Goal: Find specific page/section: Find specific page/section

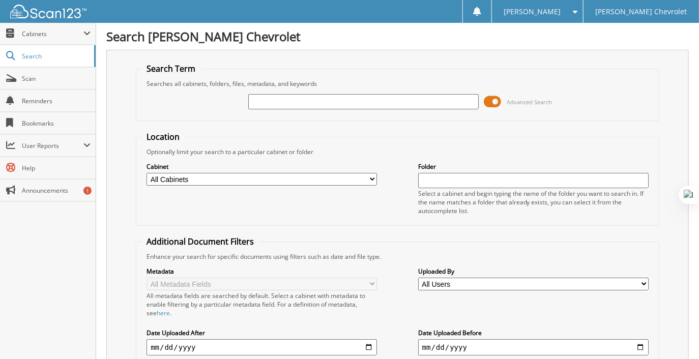
click at [273, 102] on input "text" at bounding box center [363, 101] width 230 height 15
type input "6"
type input "86001"
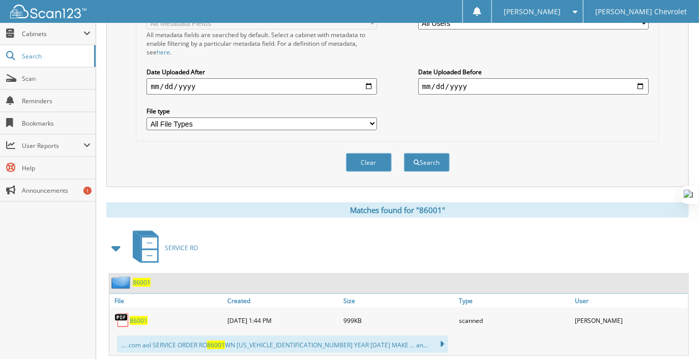
scroll to position [280, 0]
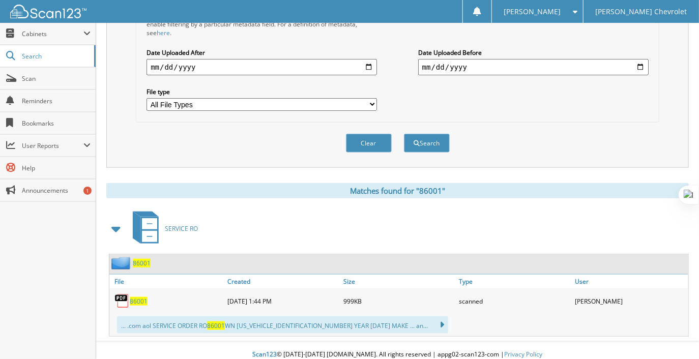
drag, startPoint x: 150, startPoint y: 299, endPoint x: 144, endPoint y: 298, distance: 6.3
click at [150, 299] on div "86001" at bounding box center [167, 301] width 116 height 20
click at [140, 297] on span "86001" at bounding box center [139, 301] width 18 height 9
